Goal: Task Accomplishment & Management: Complete application form

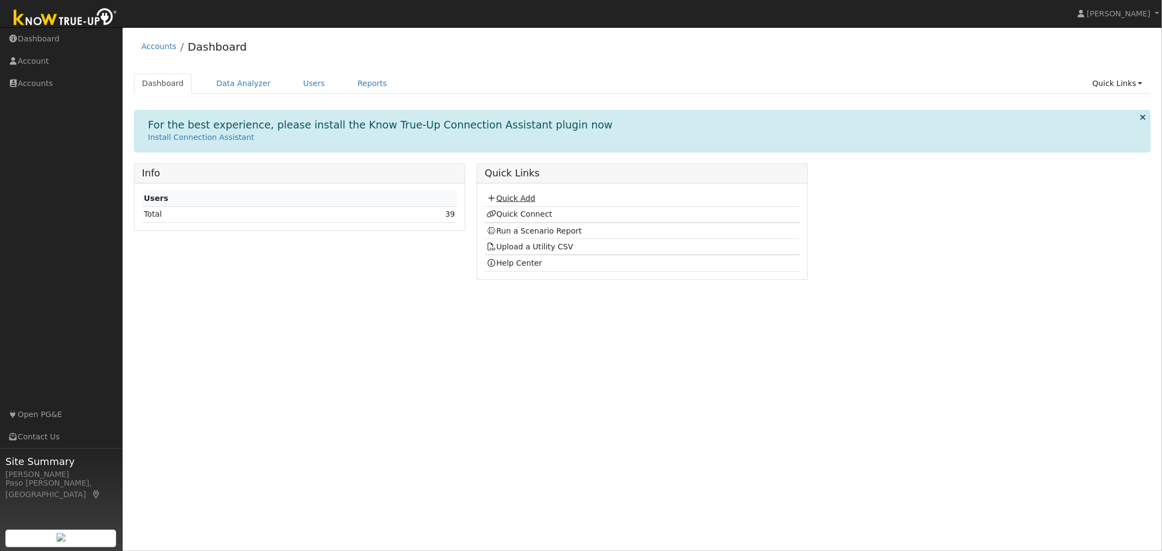
click at [504, 197] on link "Quick Add" at bounding box center [510, 198] width 48 height 9
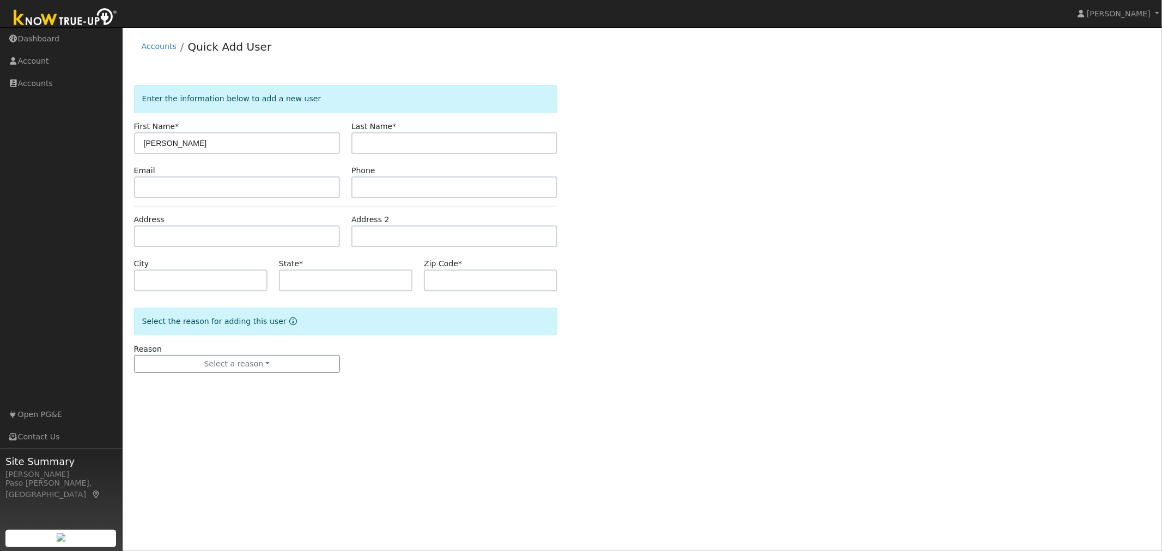
type input "Nicole"
type input "Stoddart"
click at [164, 188] on input "text" at bounding box center [237, 188] width 206 height 22
click at [229, 236] on input "text" at bounding box center [237, 237] width 206 height 22
type input "9150 Goldie Lane"
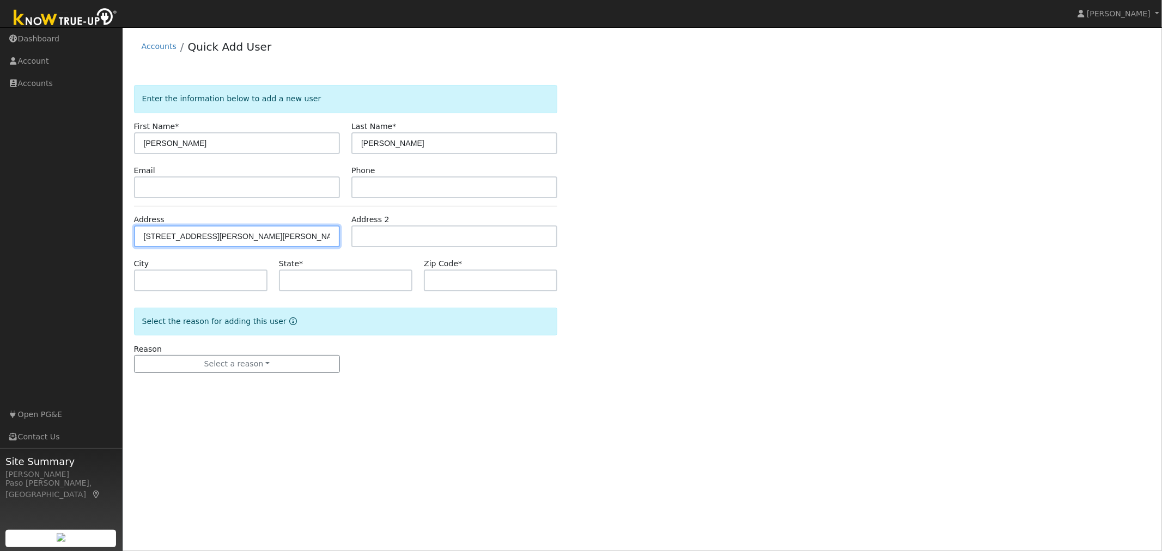
type input "Santa Margarita"
type input "CA"
type input "93453"
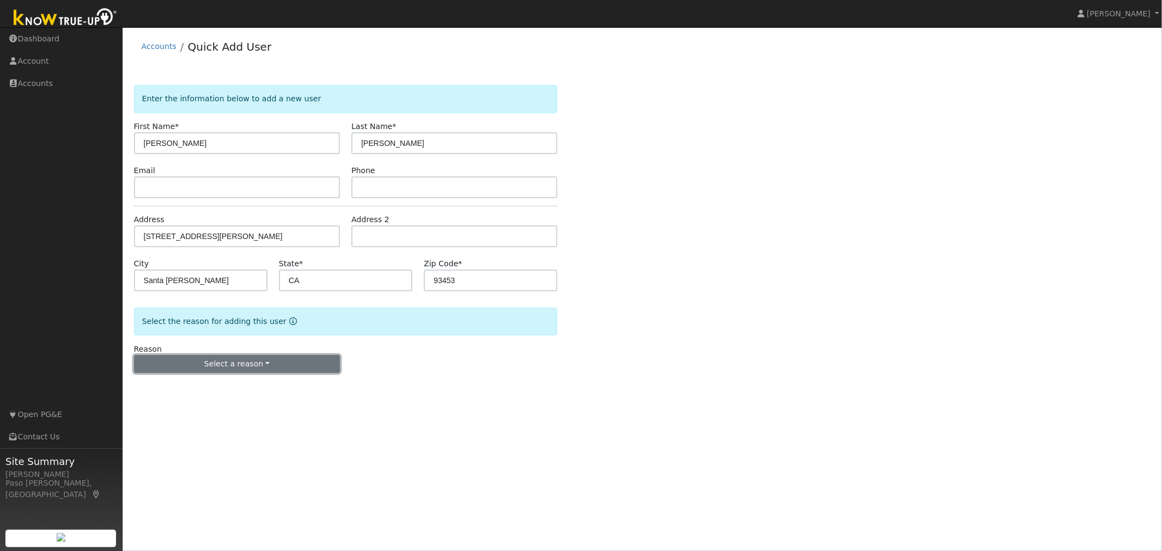
click at [233, 355] on button "Select a reason" at bounding box center [237, 364] width 206 height 19
click at [217, 400] on link "New customer adding solar" at bounding box center [195, 401] width 120 height 15
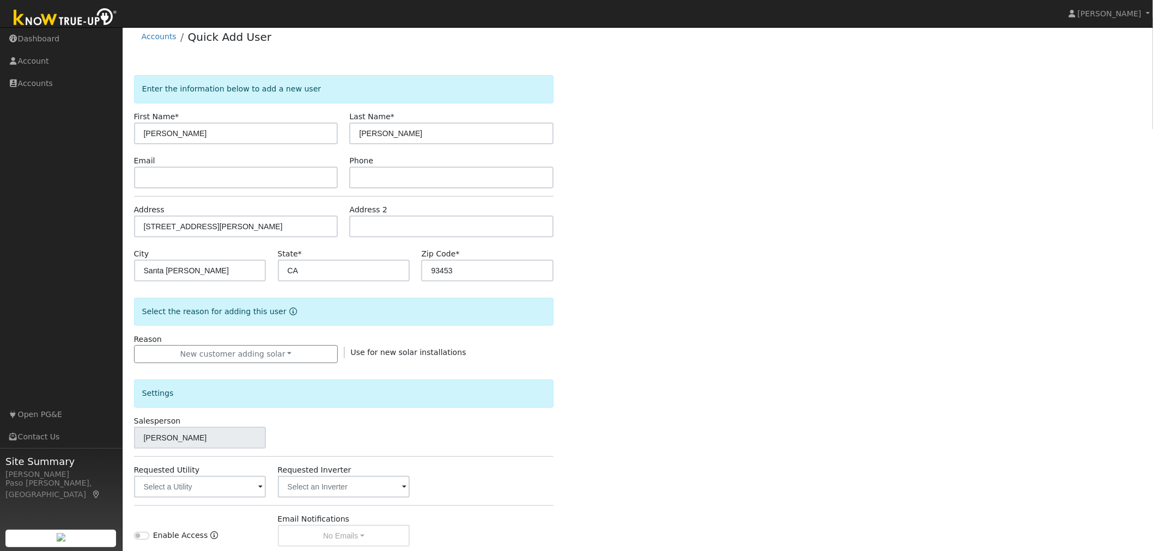
scroll to position [153, 0]
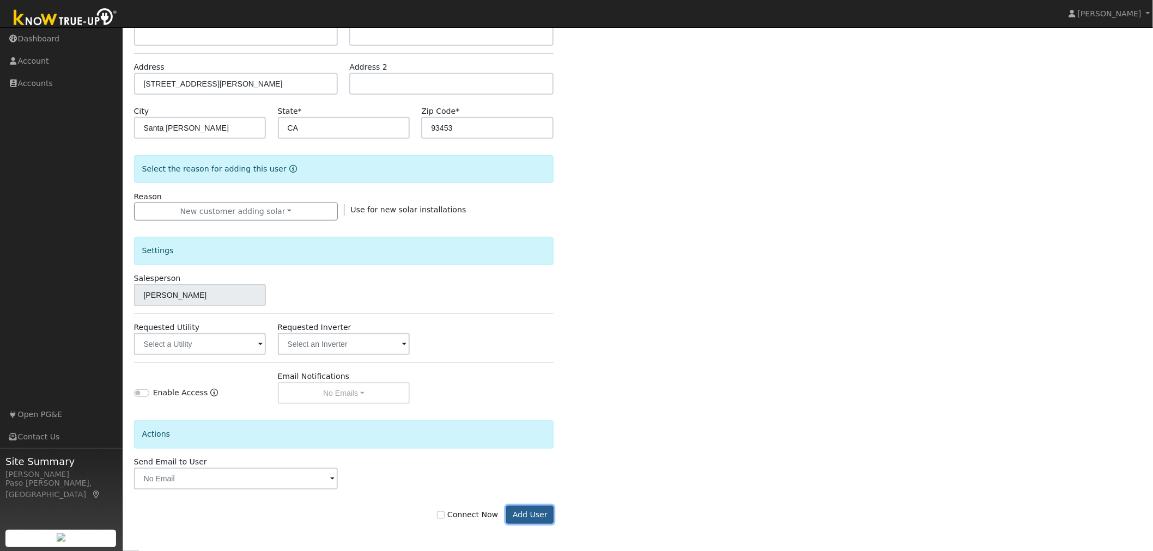
click at [543, 521] on button "Add User" at bounding box center [529, 515] width 47 height 19
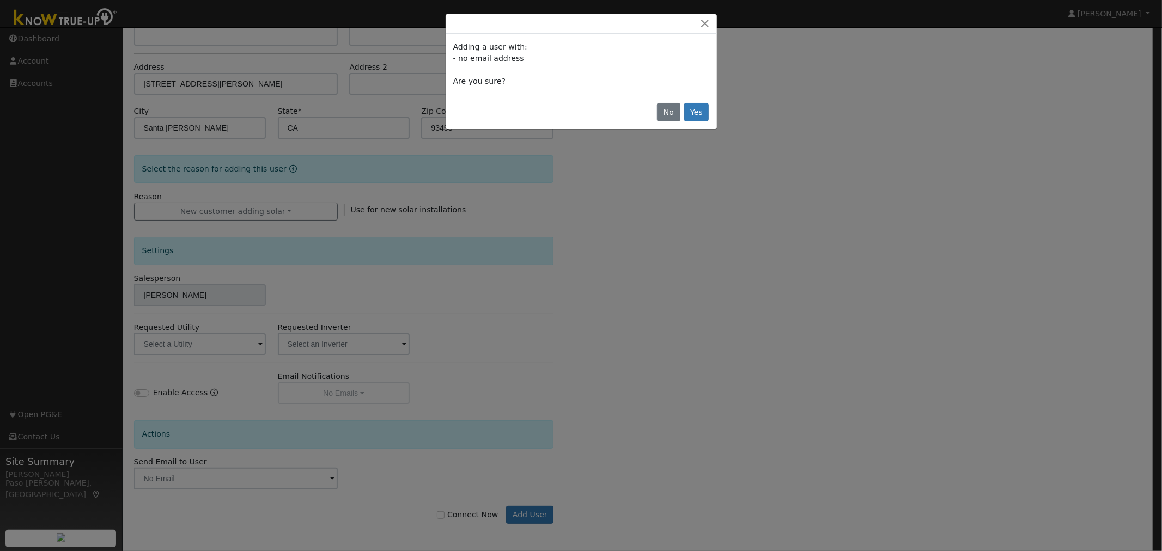
click at [699, 95] on div "No Yes" at bounding box center [581, 112] width 271 height 34
click at [690, 107] on button "Yes" at bounding box center [696, 112] width 25 height 19
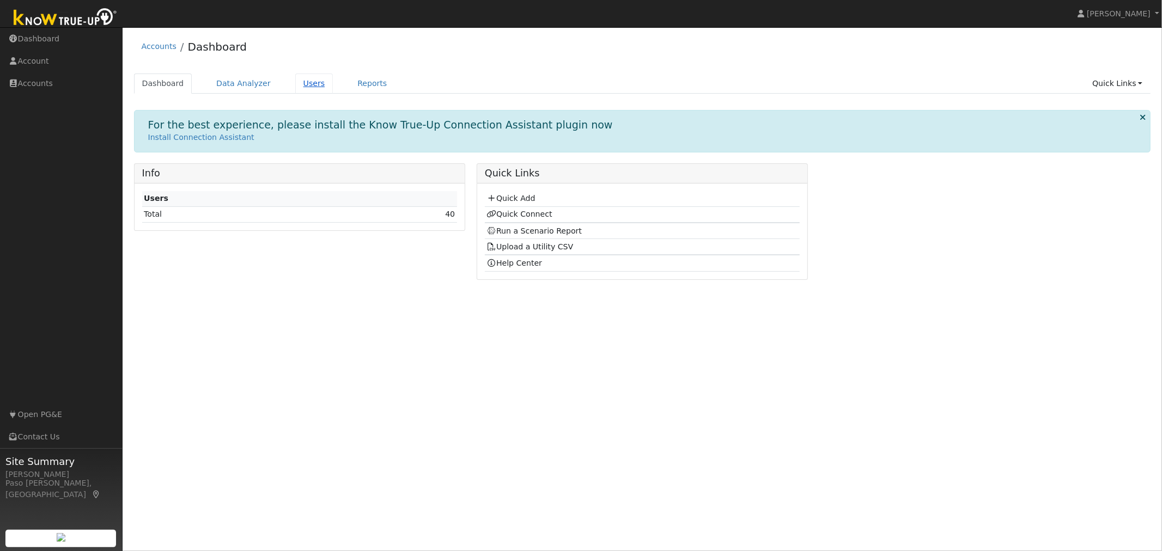
click at [303, 86] on link "Users" at bounding box center [314, 84] width 38 height 20
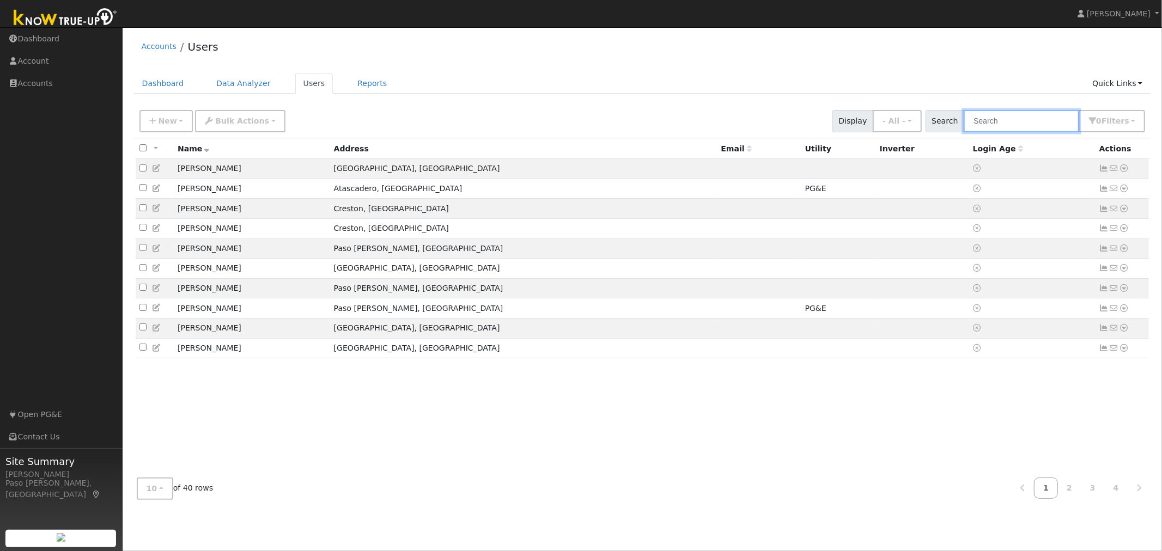
drag, startPoint x: 1025, startPoint y: 127, endPoint x: 1024, endPoint y: 133, distance: 6.6
click at [1025, 131] on input "text" at bounding box center [1021, 121] width 115 height 22
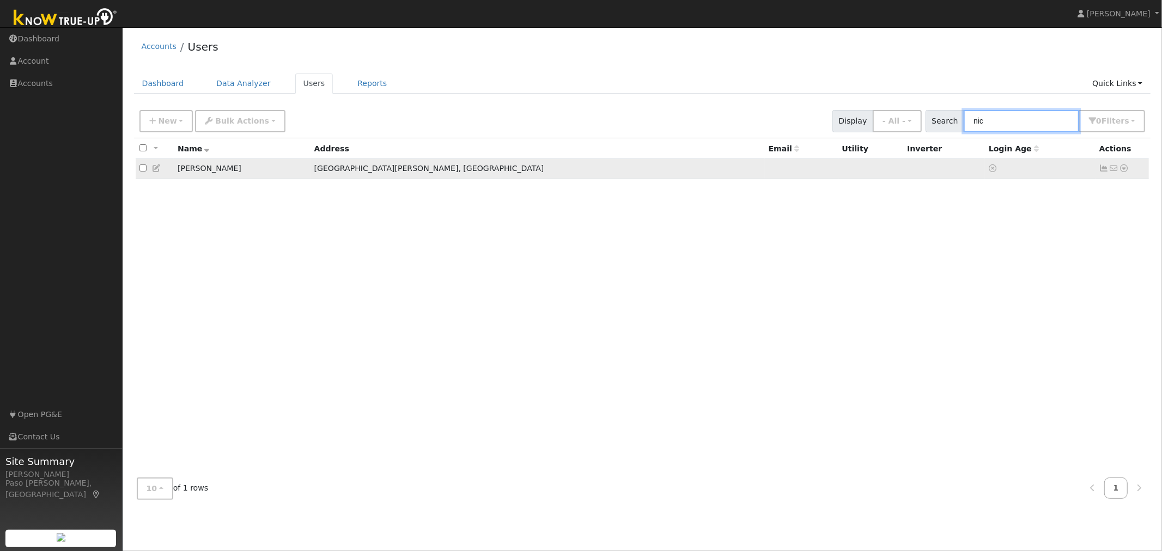
type input "nic"
click at [1127, 167] on icon at bounding box center [1124, 169] width 10 height 8
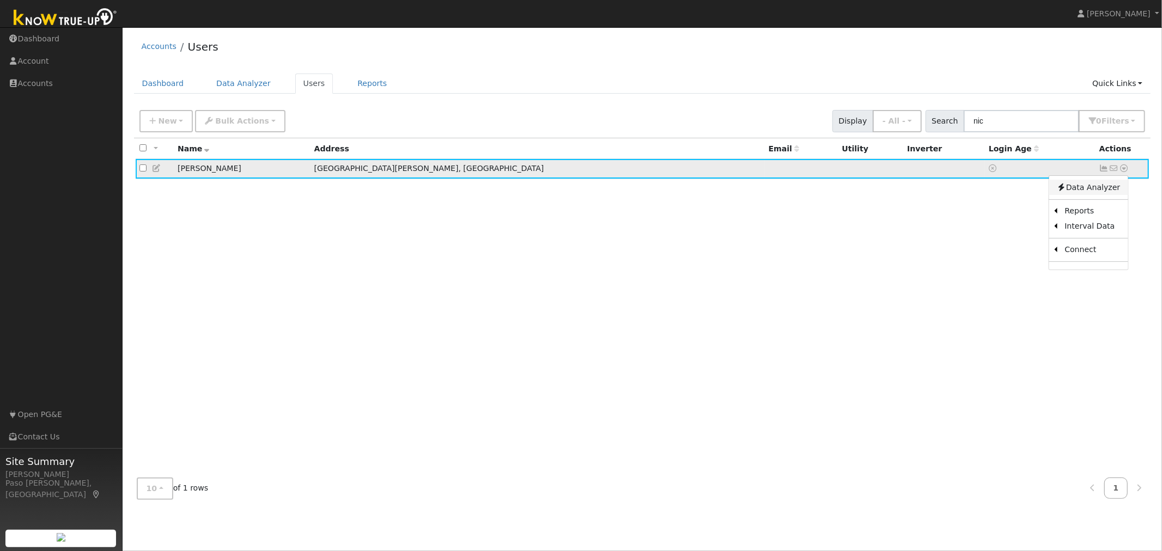
click at [1095, 193] on link "Data Analyzer" at bounding box center [1088, 187] width 79 height 15
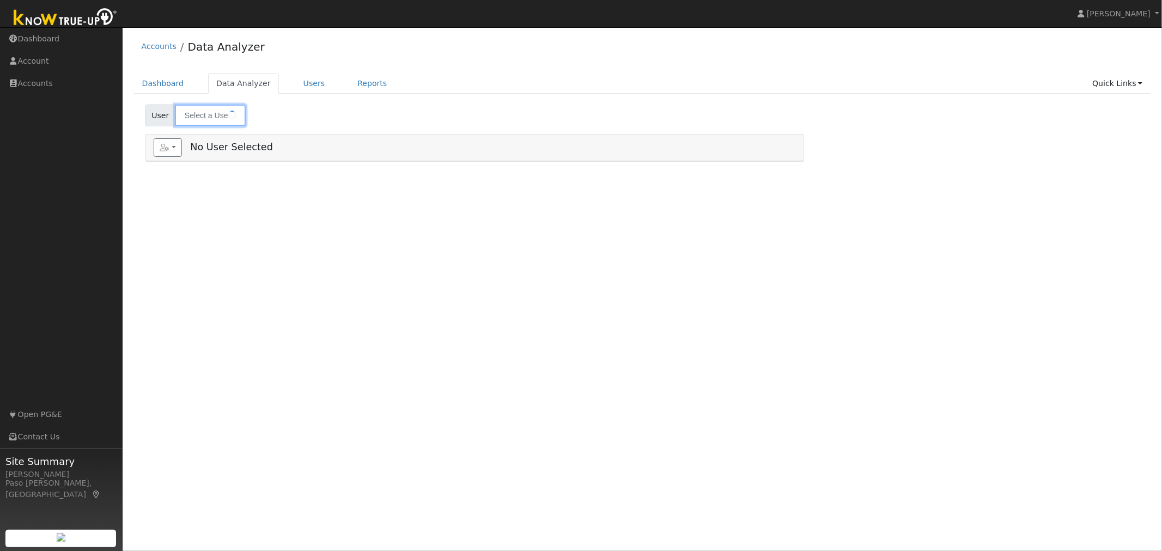
type input "[PERSON_NAME]"
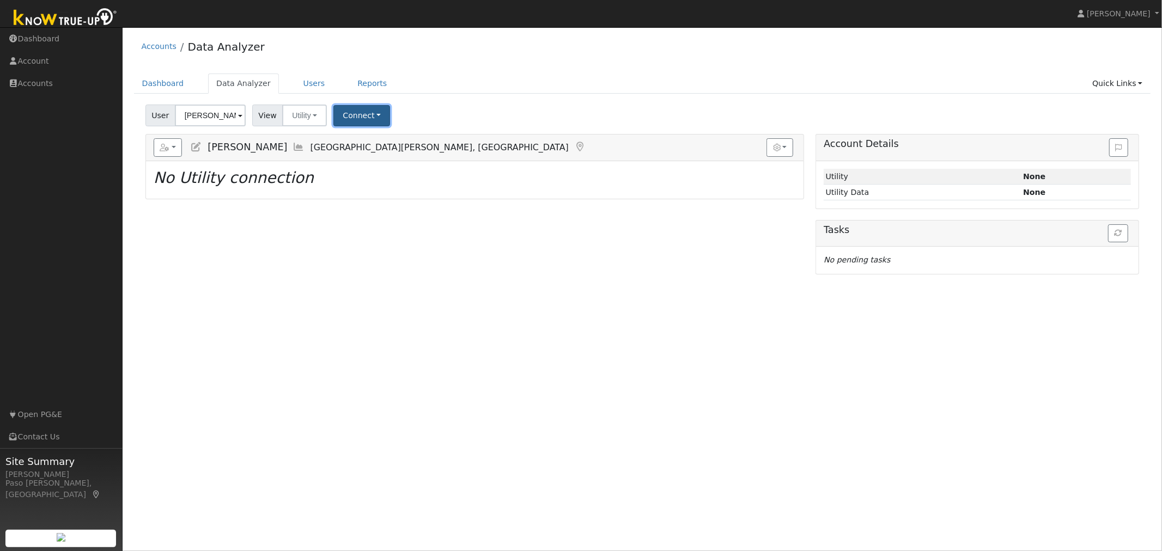
click at [361, 117] on button "Connect" at bounding box center [361, 115] width 57 height 21
click at [364, 138] on link "Select a Provider" at bounding box center [376, 139] width 85 height 15
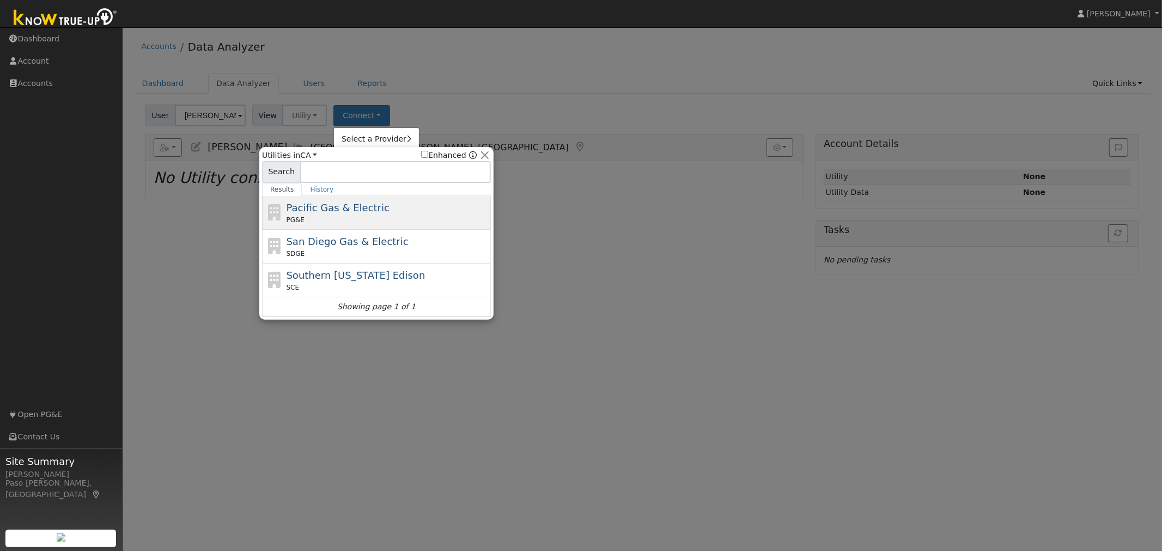
click at [351, 213] on span "Pacific Gas & Electric" at bounding box center [338, 207] width 103 height 11
